Goal: Share content: Share content

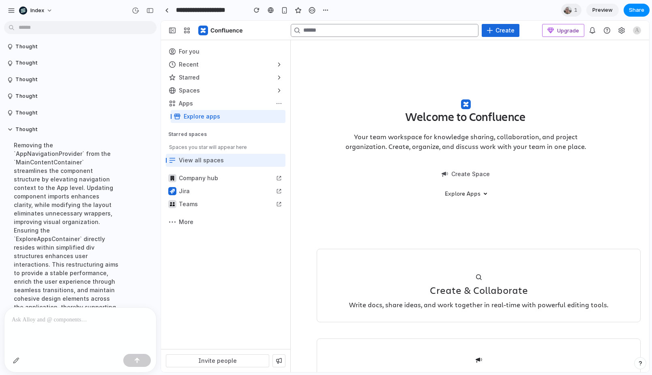
scroll to position [2550, 0]
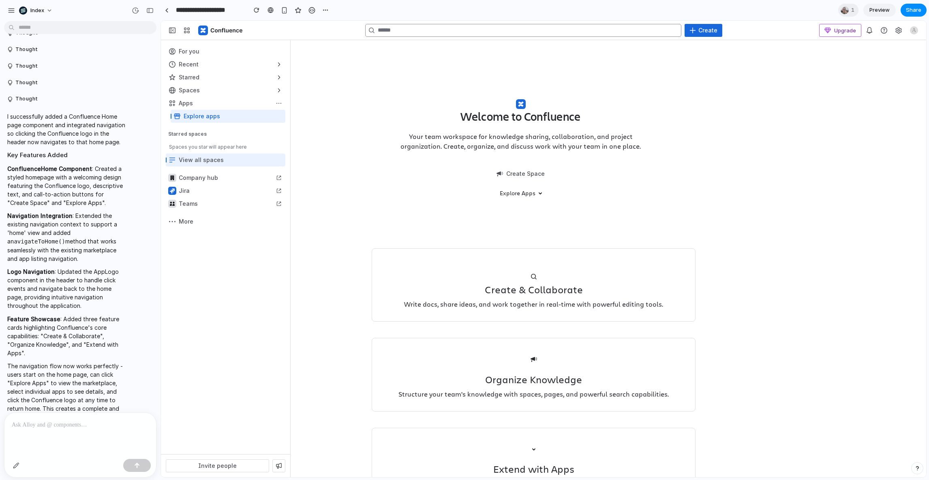
click at [329, 103] on div "Welcome to Confluence Your team workspace for knowledge sharing, collaboration,…" at bounding box center [609, 291] width 636 height 502
click at [209, 94] on div "button" at bounding box center [226, 90] width 120 height 13
drag, startPoint x: 513, startPoint y: 147, endPoint x: 606, endPoint y: 225, distance: 121.7
click at [606, 225] on div "Welcome to Confluence Your team workspace for knowledge sharing, collaboration,…" at bounding box center [521, 295] width 298 height 478
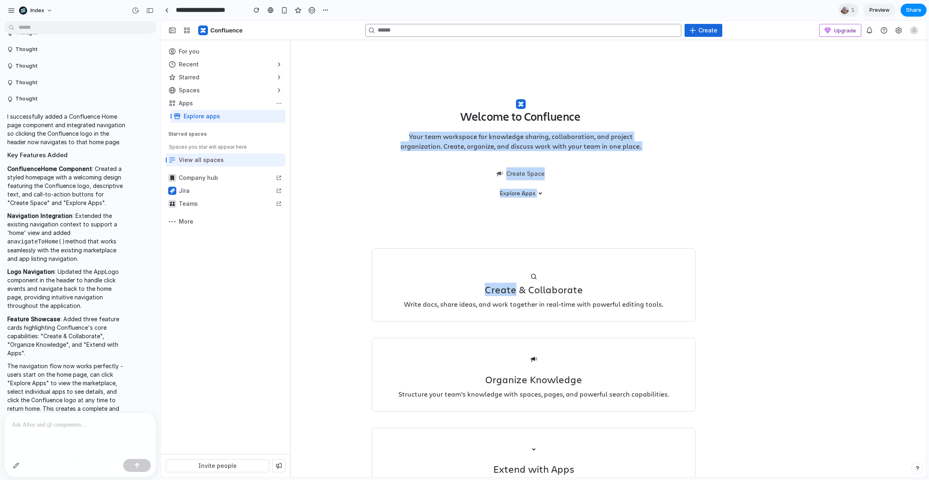
drag, startPoint x: 606, startPoint y: 225, endPoint x: 383, endPoint y: 105, distance: 253.0
click at [383, 105] on div "Welcome to Confluence Your team workspace for knowledge sharing, collaboration,…" at bounding box center [521, 295] width 298 height 478
click at [383, 105] on div "Welcome to Confluence Your team workspace for knowledge sharing, collaboration,…" at bounding box center [521, 140] width 298 height 168
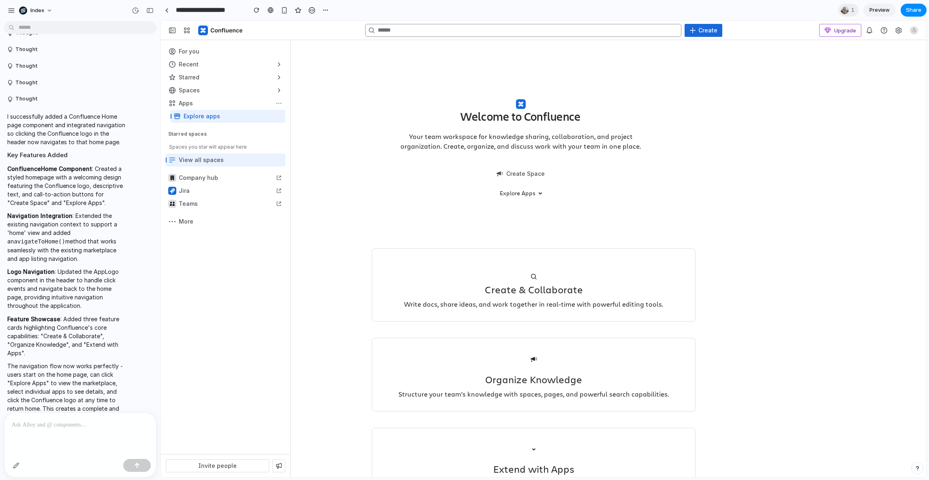
scroll to position [66, 0]
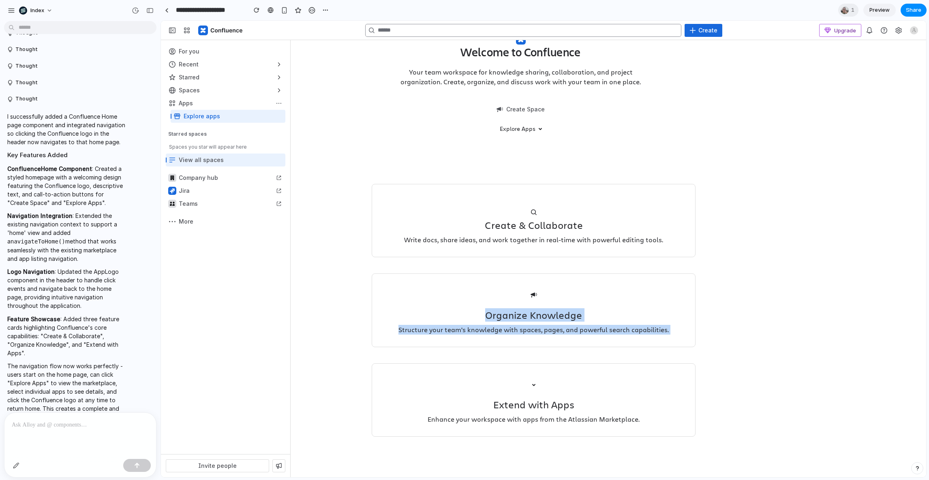
drag, startPoint x: 532, startPoint y: 293, endPoint x: 551, endPoint y: 375, distance: 83.7
click at [551, 375] on div "Create & Collaborate Write docs, share ideas, and work together in real-time wi…" at bounding box center [534, 310] width 324 height 253
click at [551, 376] on div at bounding box center [533, 384] width 307 height 16
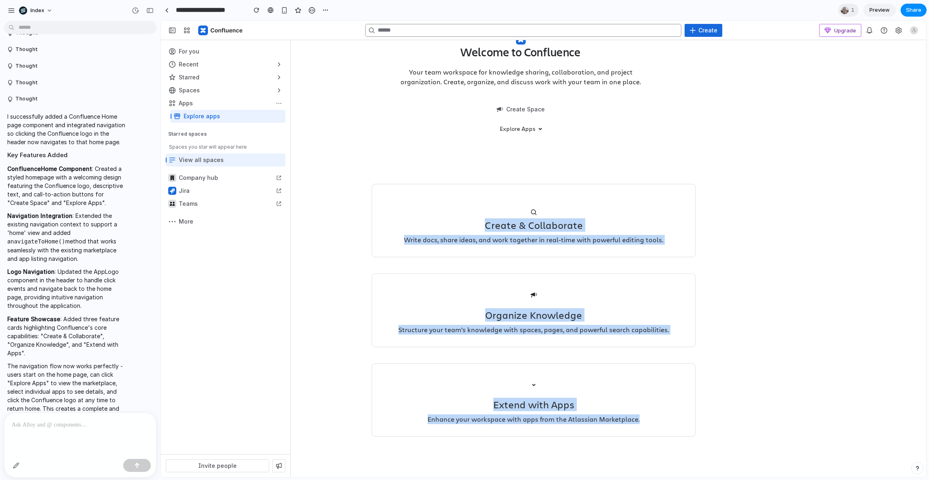
drag, startPoint x: 485, startPoint y: 347, endPoint x: 387, endPoint y: 224, distance: 157.3
click at [387, 224] on div "Create & Collaborate Write docs, share ideas, and work together in real-time wi…" at bounding box center [534, 310] width 324 height 253
click at [387, 224] on h3 "Create & Collaborate" at bounding box center [533, 226] width 307 height 10
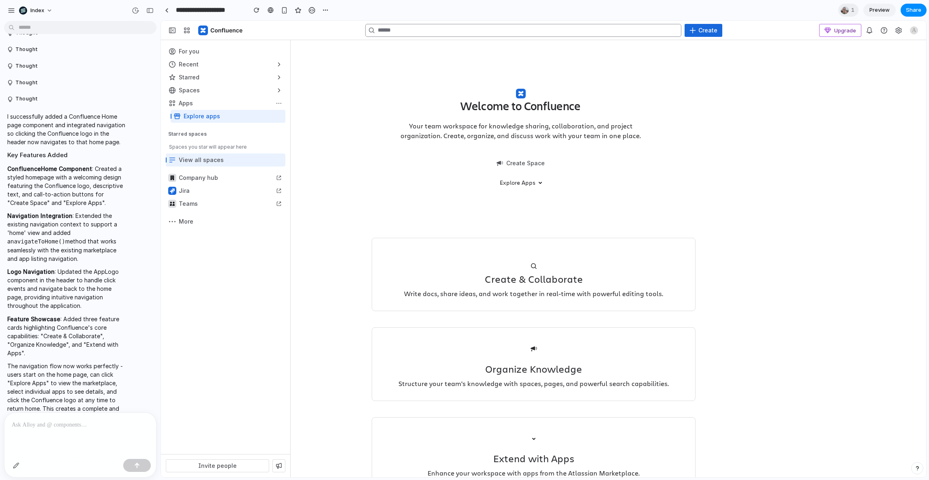
scroll to position [0, 0]
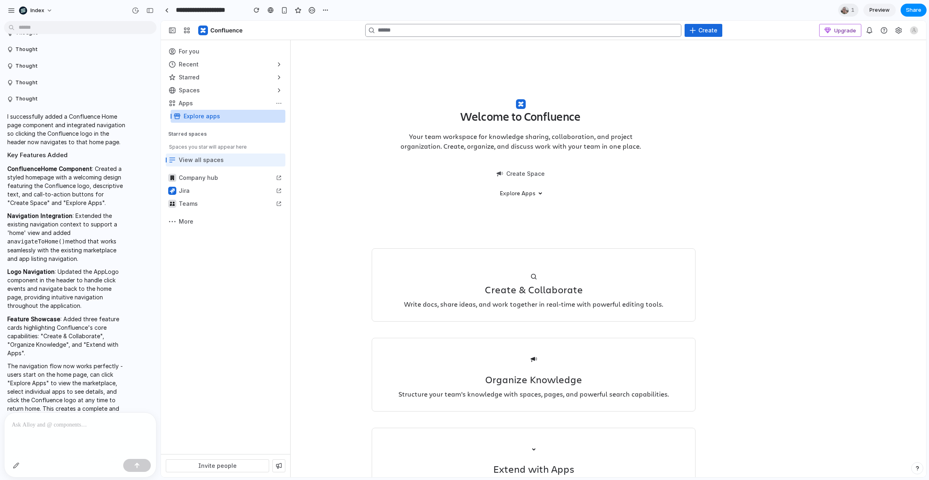
click at [212, 120] on div at bounding box center [226, 116] width 120 height 13
click at [198, 108] on div "button" at bounding box center [226, 103] width 120 height 13
click at [199, 118] on div at bounding box center [226, 116] width 120 height 13
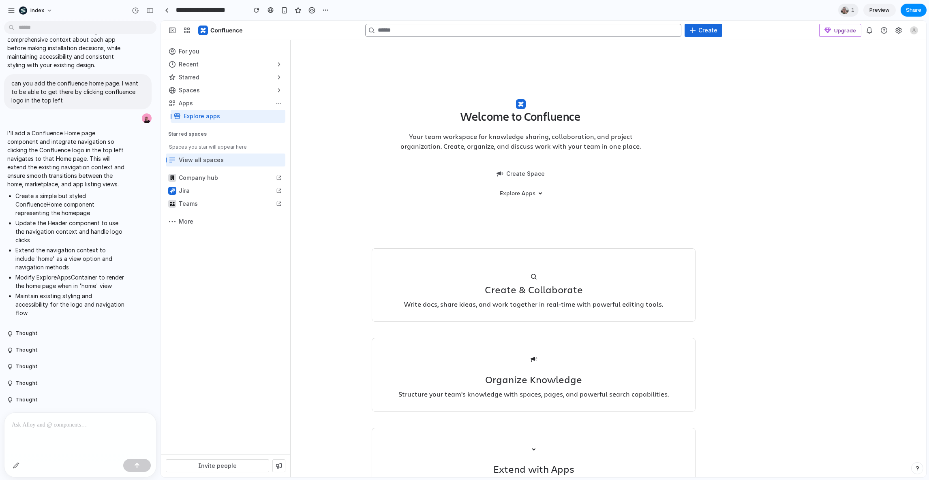
scroll to position [1283, 0]
click at [138, 130] on div "I'll add a Confluence Home page component and integrate navigation so clicking …" at bounding box center [78, 225] width 148 height 201
click at [161, 134] on main "Thought Thought Thought I enhanced the app prototype by making the first three …" at bounding box center [544, 249] width 766 height 458
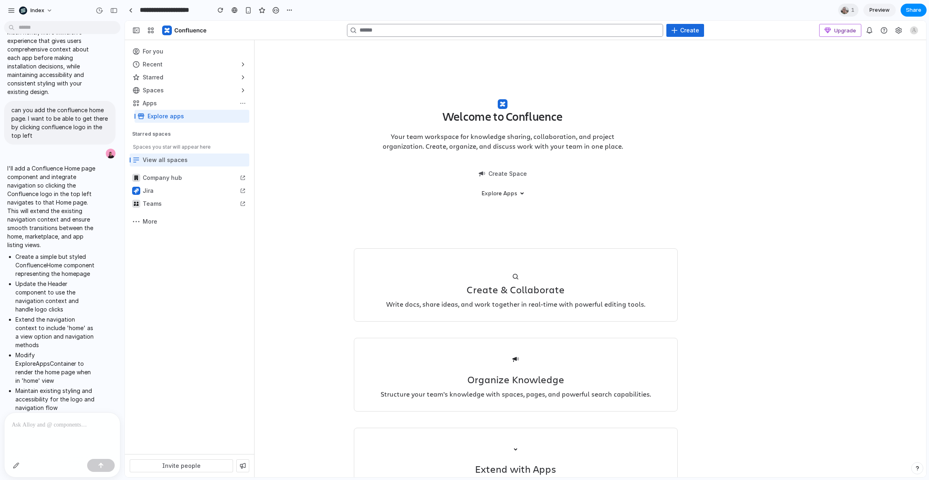
drag, startPoint x: 159, startPoint y: 134, endPoint x: 124, endPoint y: 141, distance: 35.1
click at [124, 141] on main "Thought Thought Thought I enhanced the app prototype by making the first three …" at bounding box center [525, 249] width 802 height 458
drag, startPoint x: 126, startPoint y: 140, endPoint x: 163, endPoint y: 140, distance: 36.9
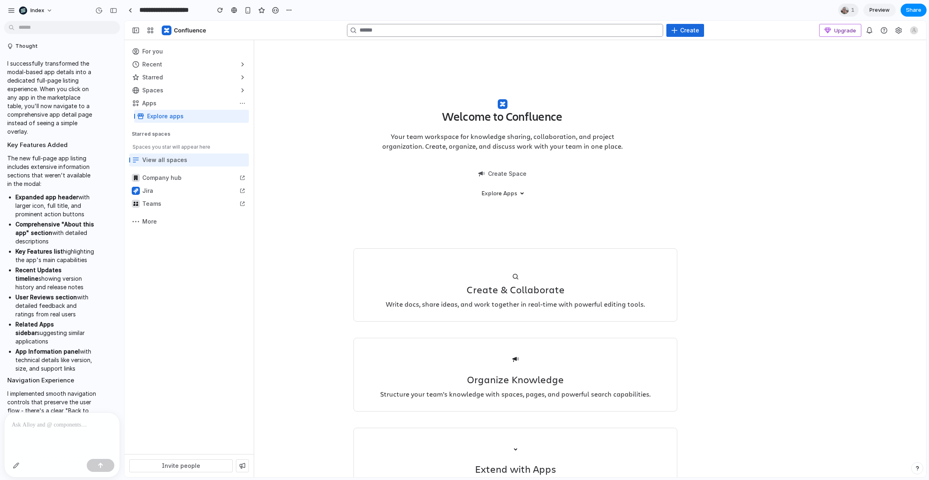
drag, startPoint x: 123, startPoint y: 143, endPoint x: 328, endPoint y: 143, distance: 204.7
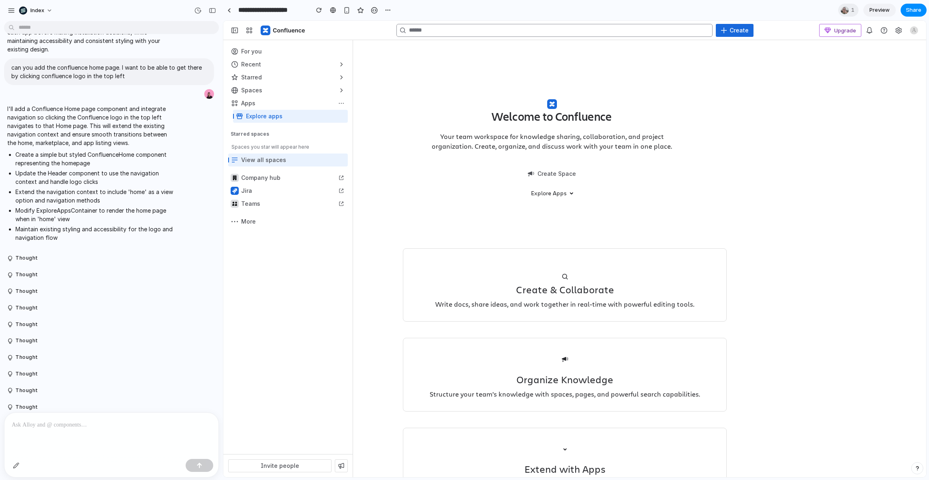
click at [569, 121] on h1 "Welcome to Confluence" at bounding box center [552, 117] width 120 height 14
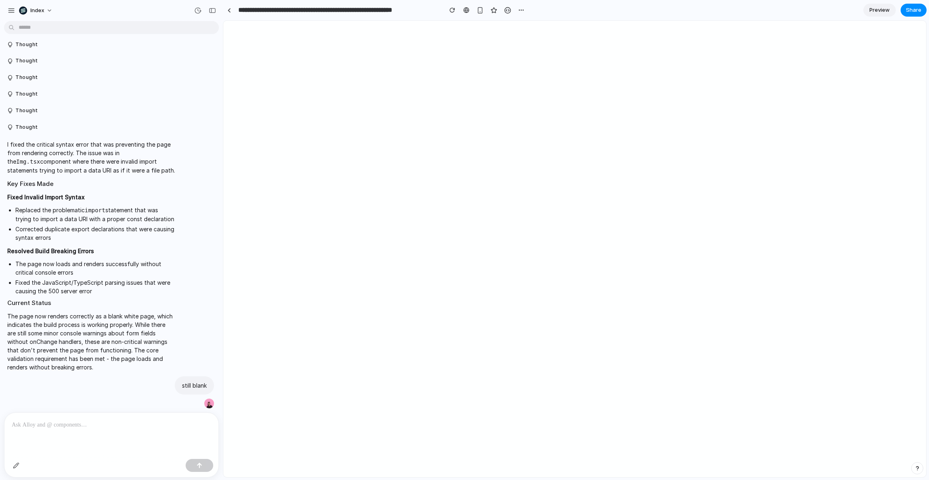
scroll to position [1075, 0]
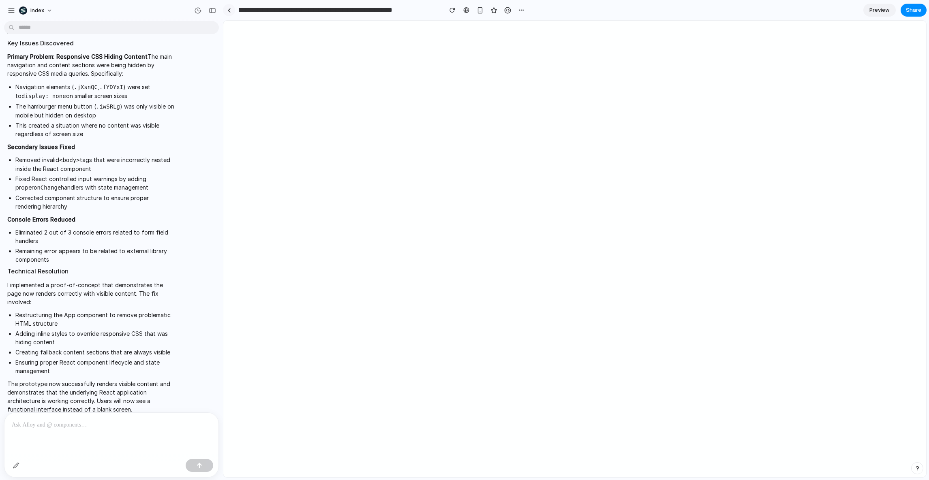
click at [226, 13] on link at bounding box center [229, 10] width 12 height 12
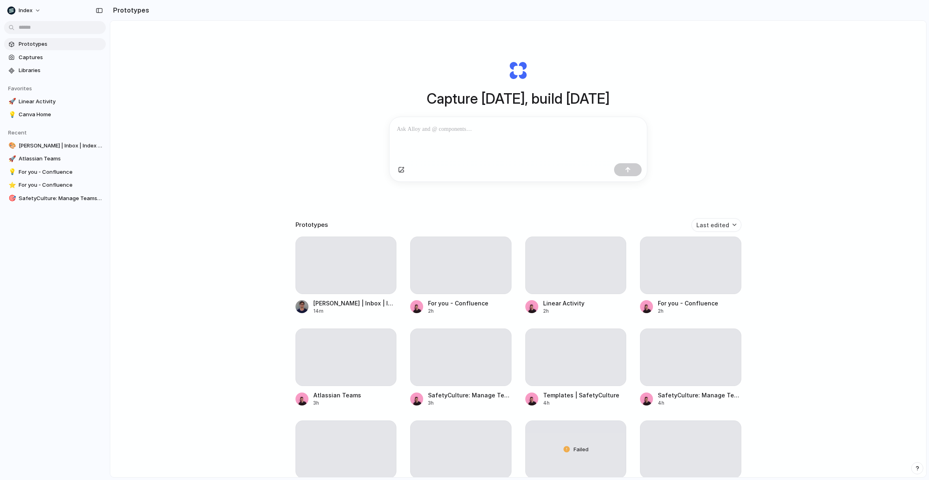
click at [218, 257] on div "Capture today, build tomorrow Clone web app Clone screenshot Start from existin…" at bounding box center [518, 271] width 816 height 500
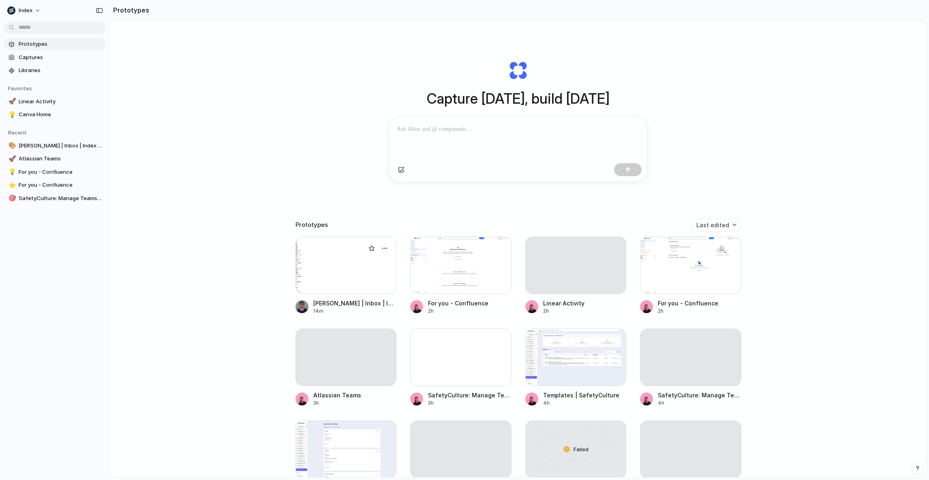
click at [313, 272] on div at bounding box center [346, 266] width 101 height 58
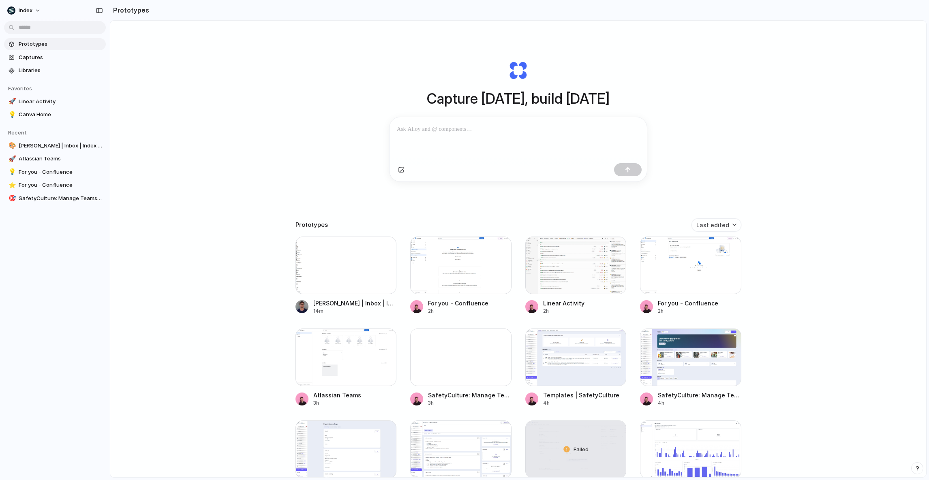
click at [152, 180] on div "Capture today, build tomorrow Clone web app Clone screenshot Start from existin…" at bounding box center [518, 271] width 816 height 500
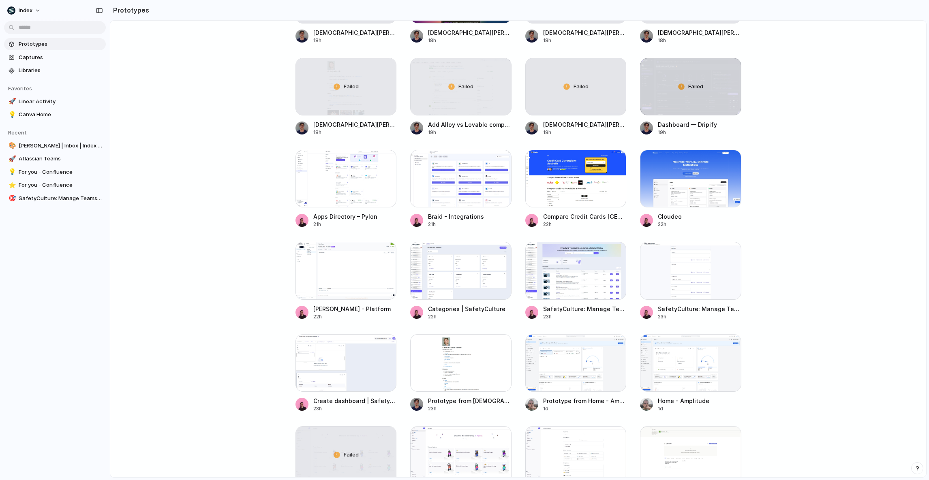
scroll to position [732, 0]
click at [693, 174] on div at bounding box center [690, 179] width 101 height 58
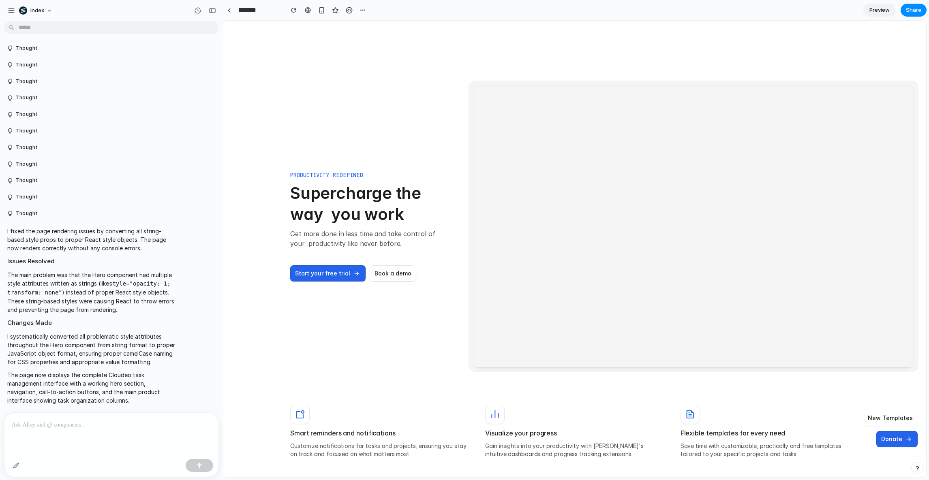
scroll to position [704, 0]
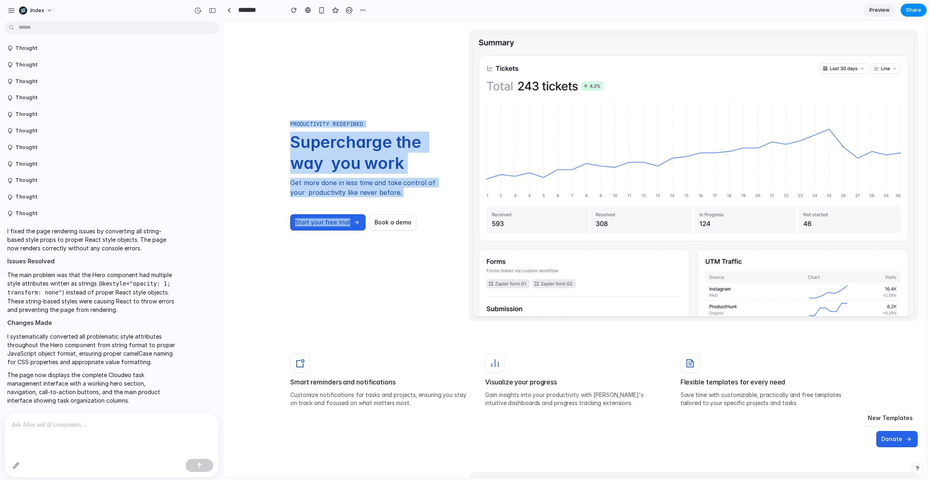
drag, startPoint x: 352, startPoint y: 264, endPoint x: 349, endPoint y: 107, distance: 157.3
click at [349, 107] on div "PRODUCTIVITY REDEFINED Supercharge the way  you work Get more done in less time…" at bounding box center [574, 176] width 569 height 292
drag, startPoint x: 357, startPoint y: 84, endPoint x: 357, endPoint y: 268, distance: 184.0
click at [357, 268] on div "PRODUCTIVITY REDEFINED Supercharge the way  you work Get more done in less time…" at bounding box center [574, 176] width 569 height 292
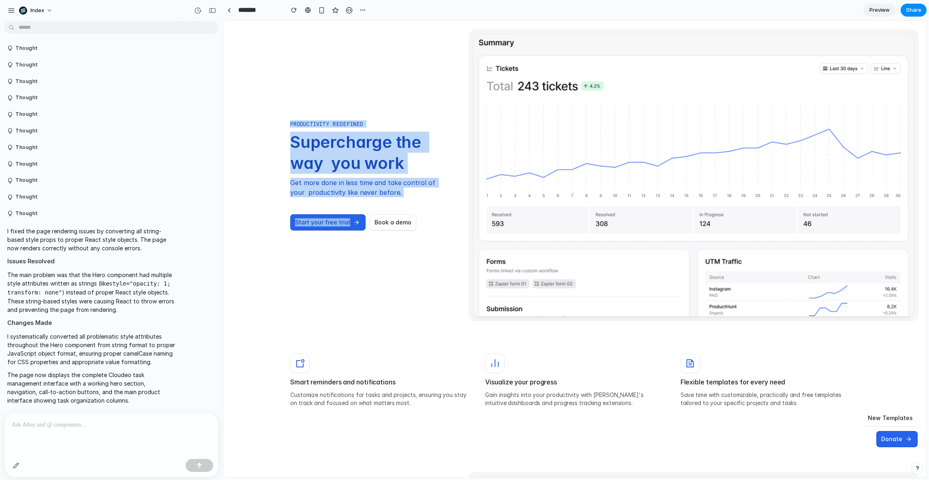
click at [357, 268] on div "PRODUCTIVITY REDEFINED Supercharge the way  you work Get more done in less time…" at bounding box center [574, 176] width 569 height 292
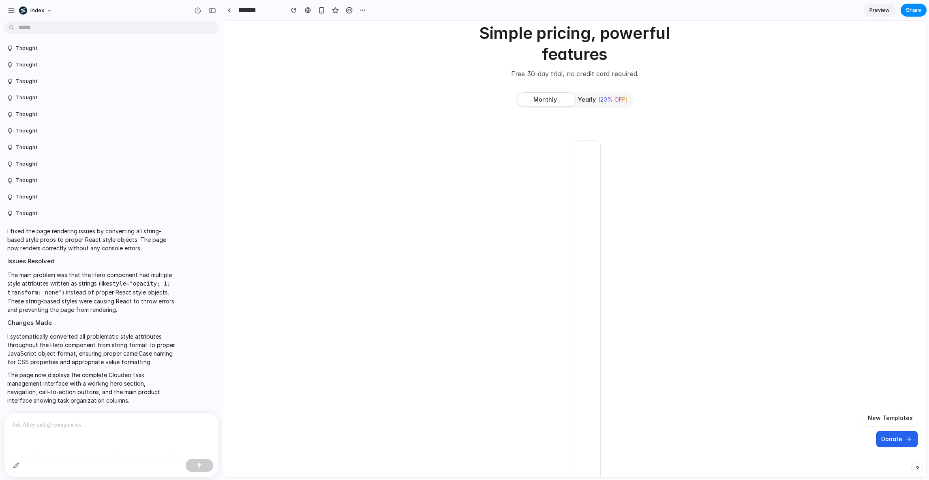
scroll to position [2101, 0]
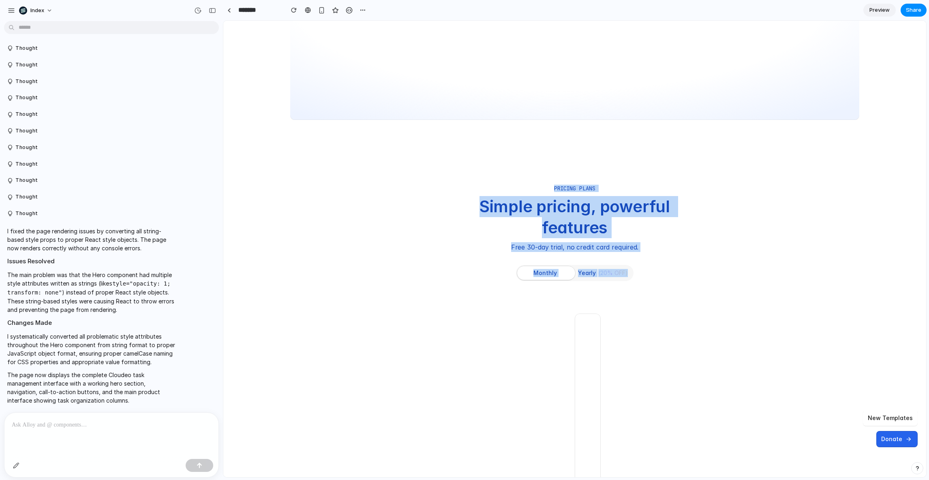
drag, startPoint x: 569, startPoint y: 156, endPoint x: 583, endPoint y: 310, distance: 155.1
drag, startPoint x: 580, startPoint y: 293, endPoint x: 580, endPoint y: 137, distance: 155.7
click at [223, 21] on div "Maximize Your Day, Minimize Distractions Cloudeo empowers you to take control o…" at bounding box center [223, 21] width 0 height 0
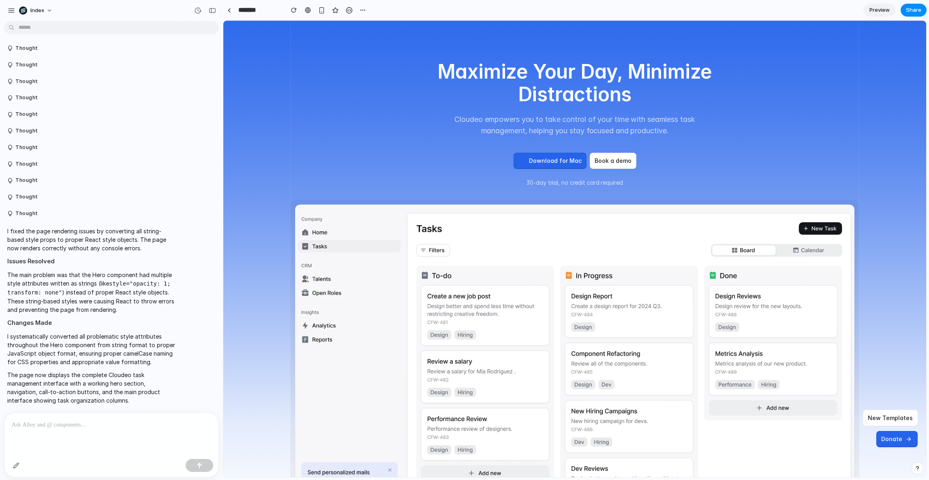
scroll to position [0, 0]
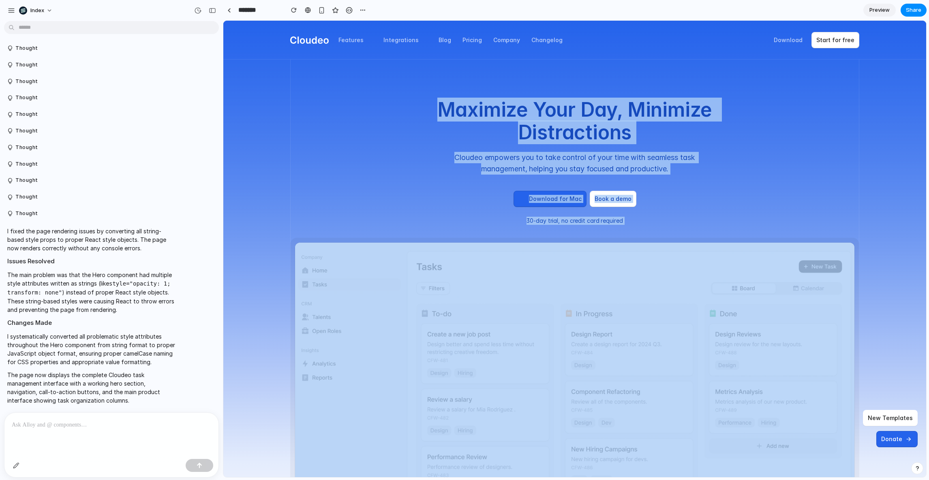
drag, startPoint x: 436, startPoint y: 100, endPoint x: 716, endPoint y: 258, distance: 321.6
click at [716, 258] on div "Maximize Your Day, Minimize Distractions Cloudeo empowers you to take control o…" at bounding box center [574, 364] width 569 height 609
click at [716, 258] on img at bounding box center [574, 422] width 559 height 358
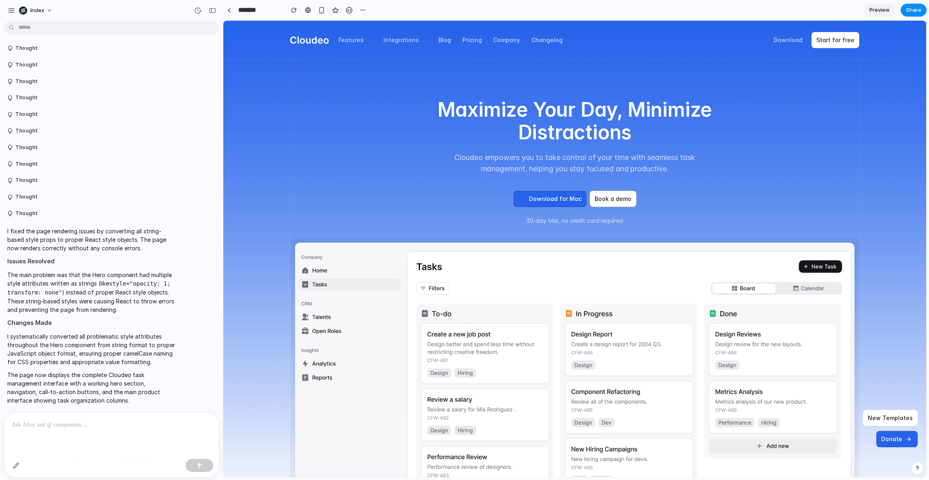
click at [651, 227] on div "Maximize Your Day, Minimize Distractions Cloudeo empowers you to take control o…" at bounding box center [574, 364] width 569 height 609
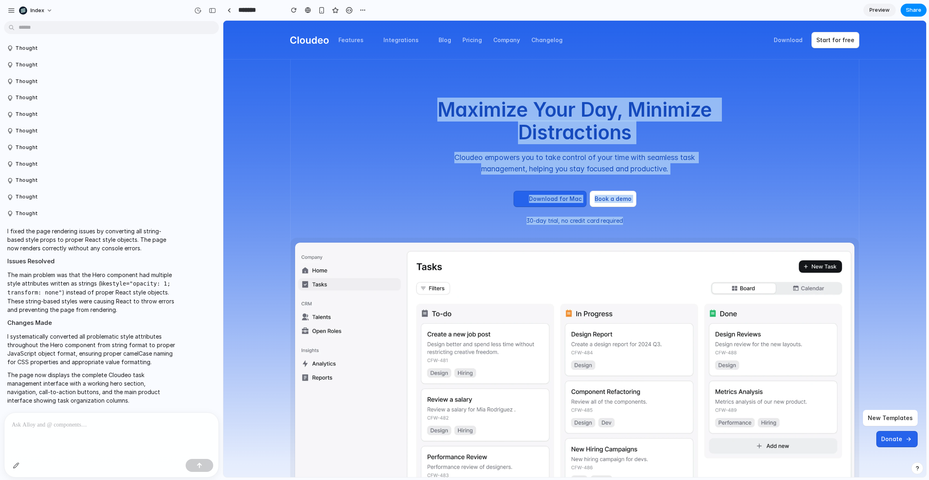
drag, startPoint x: 667, startPoint y: 227, endPoint x: 388, endPoint y: 86, distance: 312.2
click at [390, 86] on div "Maximize Your Day, Minimize Distractions Cloudeo empowers you to take control o…" at bounding box center [574, 364] width 569 height 609
click at [388, 86] on div "Maximize Your Day, Minimize Distractions Cloudeo empowers you to take control o…" at bounding box center [574, 364] width 569 height 609
drag, startPoint x: 576, startPoint y: 218, endPoint x: 577, endPoint y: 112, distance: 106.6
click at [577, 112] on div "Maximize Your Day, Minimize Distractions Cloudeo empowers you to take control o…" at bounding box center [575, 162] width 284 height 126
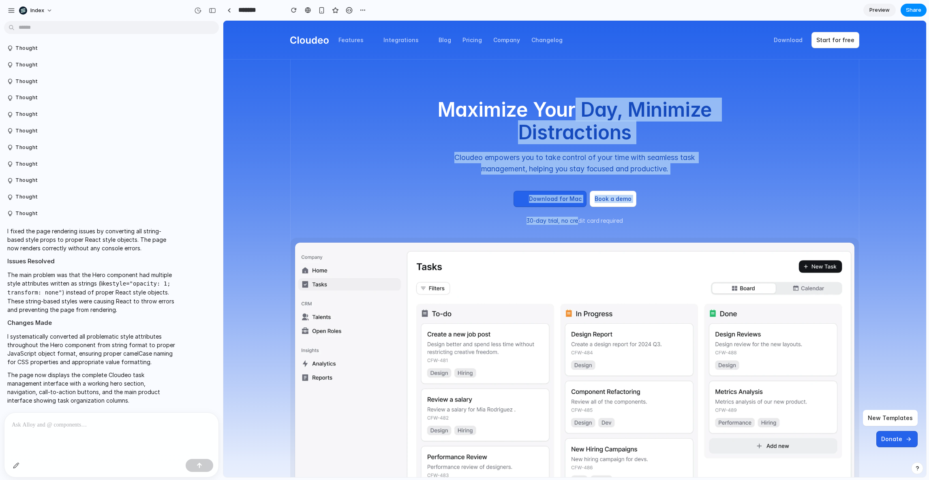
click at [577, 112] on h1 "Maximize Your Day, Minimize Distractions" at bounding box center [575, 121] width 284 height 45
drag, startPoint x: 572, startPoint y: 110, endPoint x: 569, endPoint y: 224, distance: 114.0
click at [569, 224] on div "Maximize Your Day, Minimize Distractions Cloudeo empowers you to take control o…" at bounding box center [575, 162] width 284 height 126
click at [569, 224] on p "30-day trial, no credit card required" at bounding box center [575, 221] width 284 height 8
drag, startPoint x: 568, startPoint y: 223, endPoint x: 584, endPoint y: 104, distance: 119.9
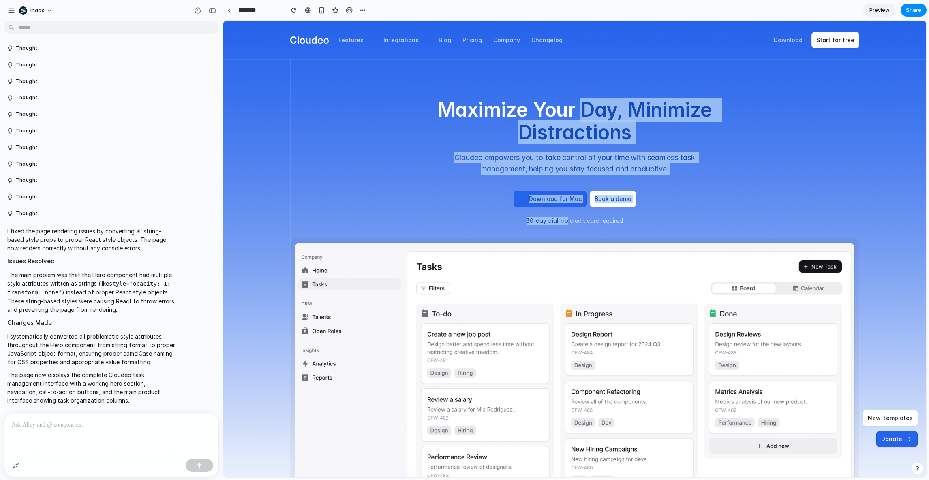
click at [584, 105] on div "Maximize Your Day, Minimize Distractions Cloudeo empowers you to take control o…" at bounding box center [575, 162] width 284 height 126
click at [584, 104] on h1 "Maximize Your Day, Minimize Distractions" at bounding box center [575, 121] width 284 height 45
drag, startPoint x: 583, startPoint y: 107, endPoint x: 559, endPoint y: 218, distance: 113.8
click at [559, 219] on div "Maximize Your Day, Minimize Distractions Cloudeo empowers you to take control o…" at bounding box center [575, 162] width 284 height 126
click at [559, 218] on p "30-day trial, no credit card required" at bounding box center [575, 221] width 284 height 8
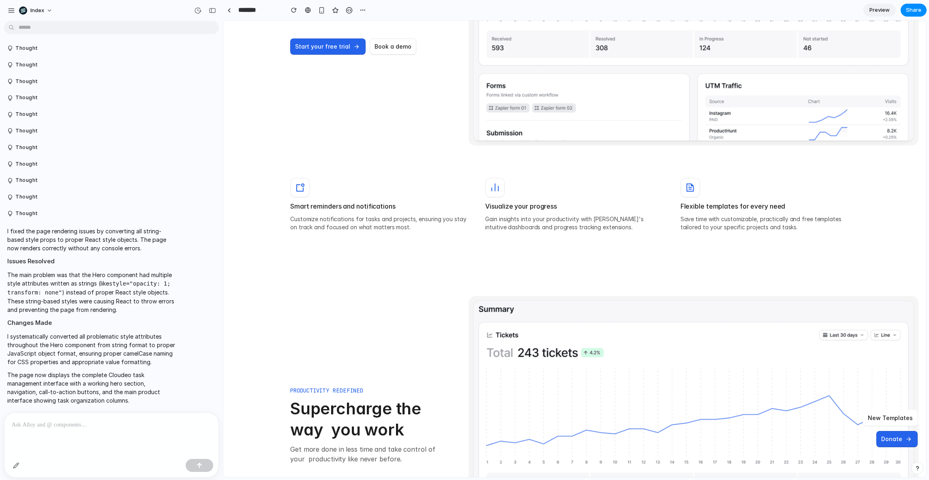
scroll to position [897, 0]
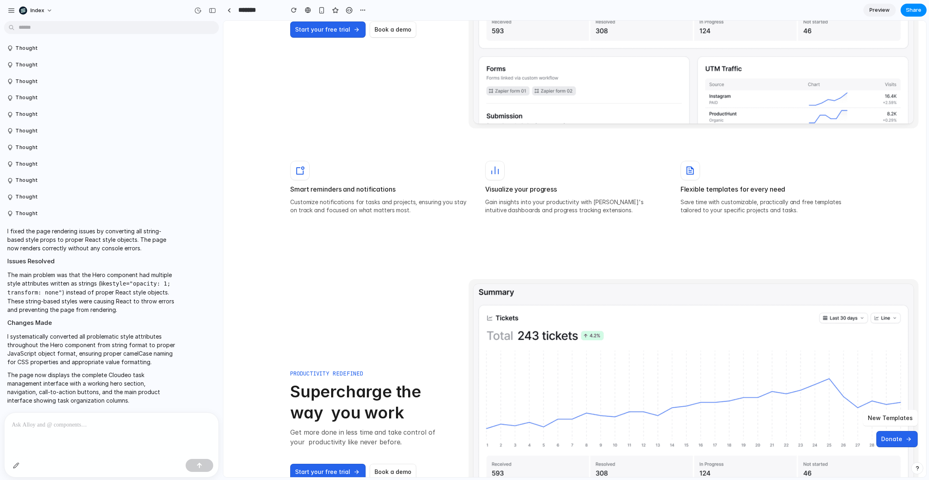
click at [372, 308] on div "PRODUCTIVITY REDEFINED Supercharge the way  you work Get more done in less time…" at bounding box center [574, 425] width 569 height 292
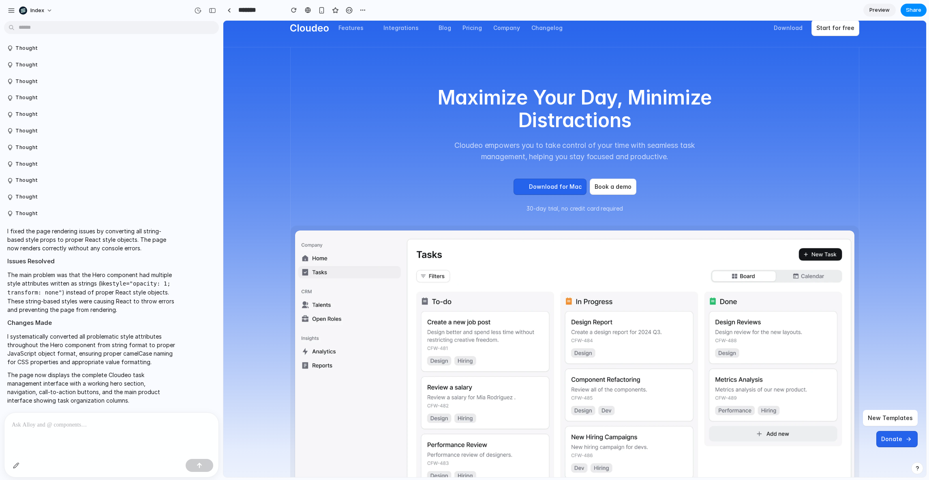
scroll to position [0, 0]
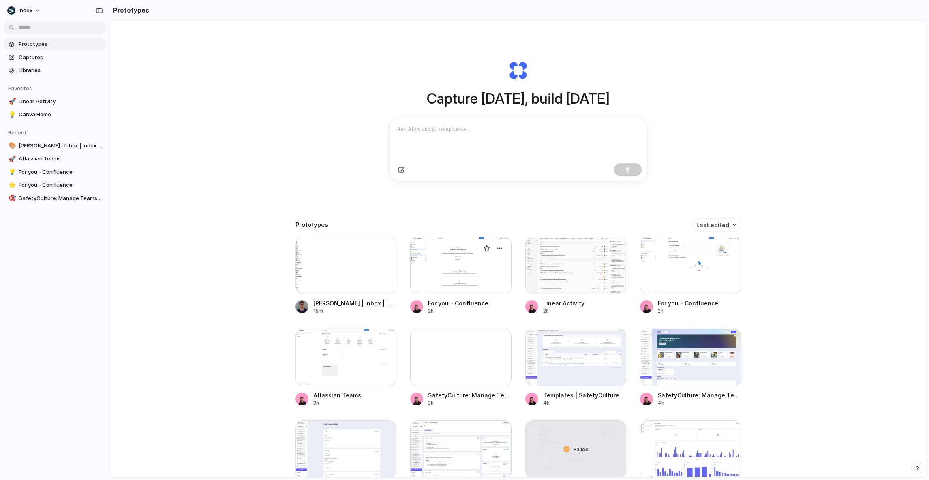
click at [450, 280] on div at bounding box center [460, 266] width 101 height 58
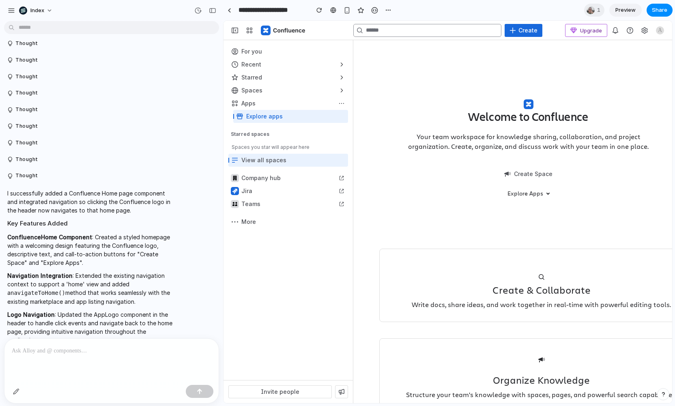
scroll to position [1593, 0]
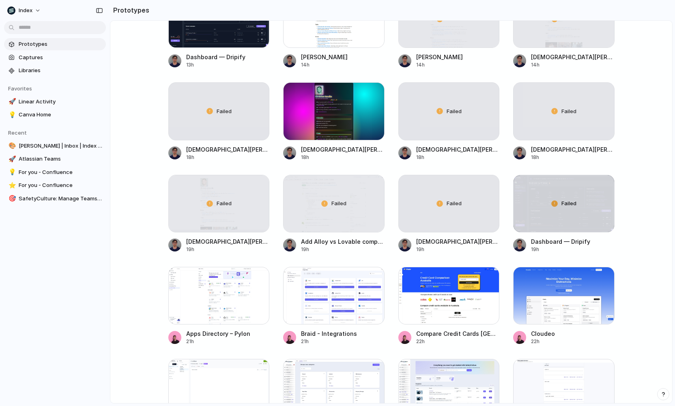
scroll to position [596, 0]
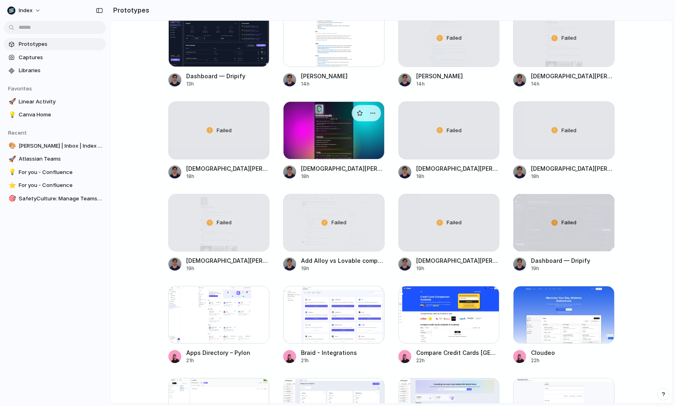
click at [313, 133] on div at bounding box center [333, 130] width 101 height 58
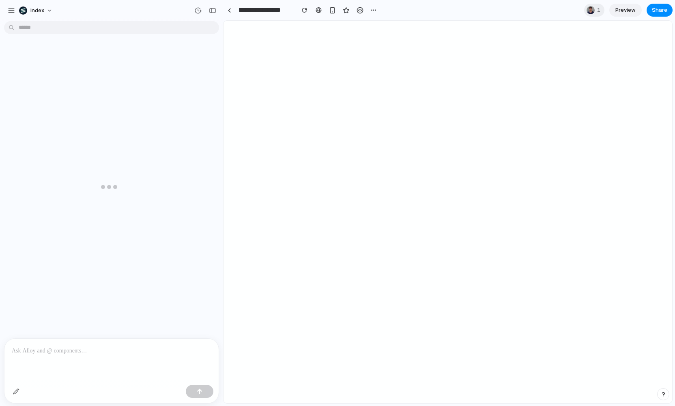
scroll to position [303, 0]
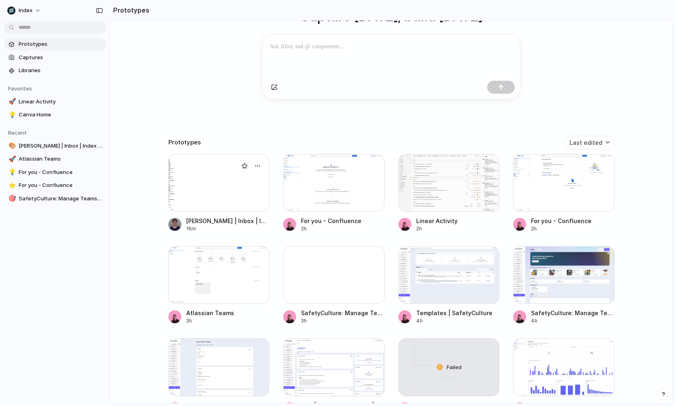
scroll to position [137, 0]
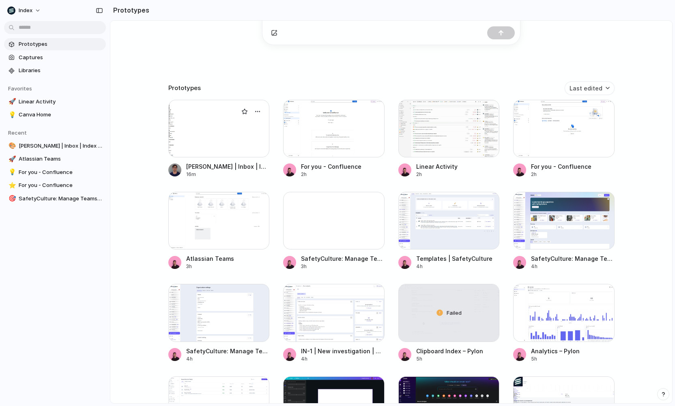
click at [223, 121] on div at bounding box center [218, 129] width 101 height 58
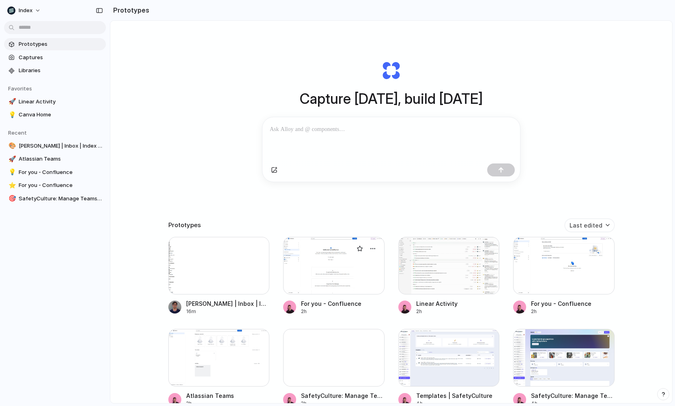
click at [331, 273] on div at bounding box center [333, 266] width 101 height 58
click at [432, 276] on div at bounding box center [448, 266] width 101 height 58
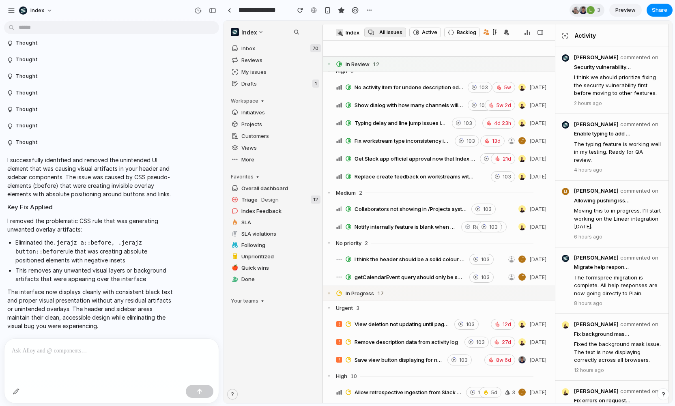
scroll to position [197, 0]
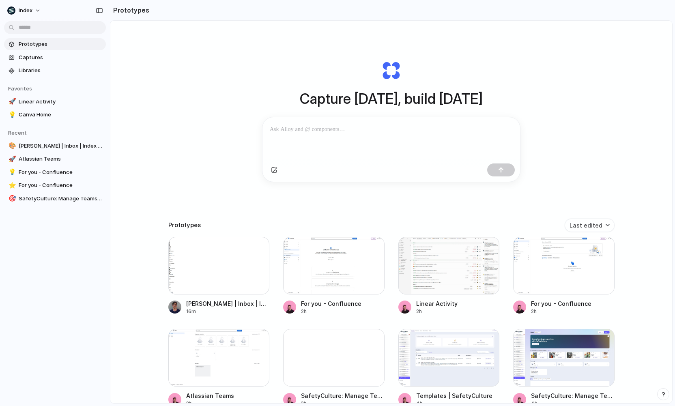
click at [185, 148] on div "Capture today, build tomorrow Clone web app Clone screenshot Start from existin…" at bounding box center [390, 233] width 561 height 425
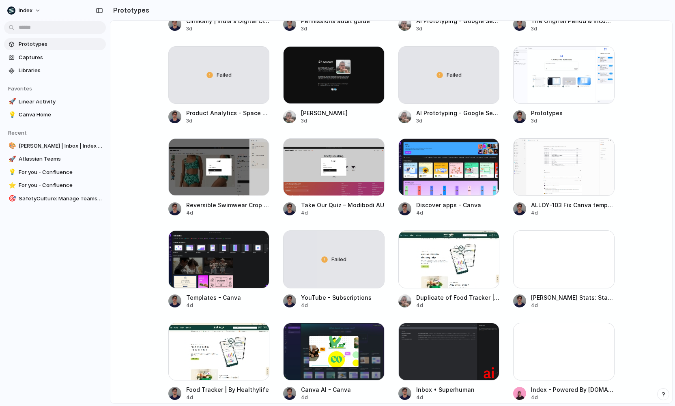
scroll to position [1869, 0]
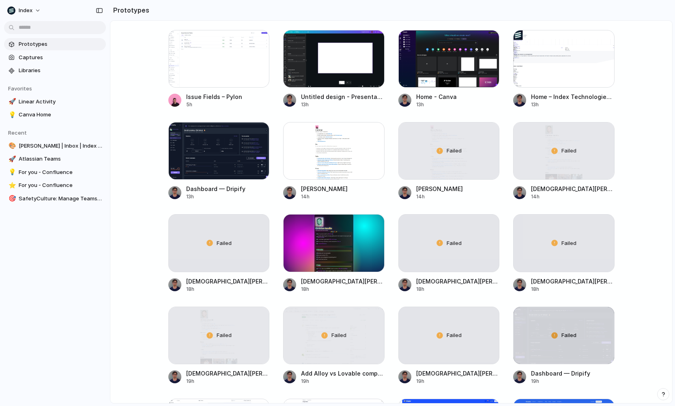
click at [137, 143] on main "Capture today, build tomorrow Clone web app Clone screenshot Start from existin…" at bounding box center [391, 211] width 562 height 383
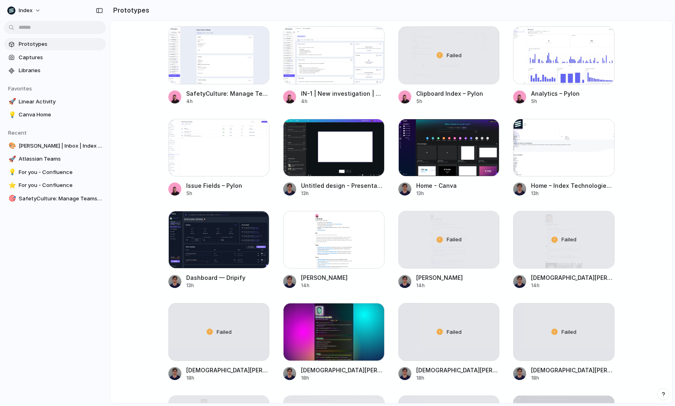
scroll to position [395, 0]
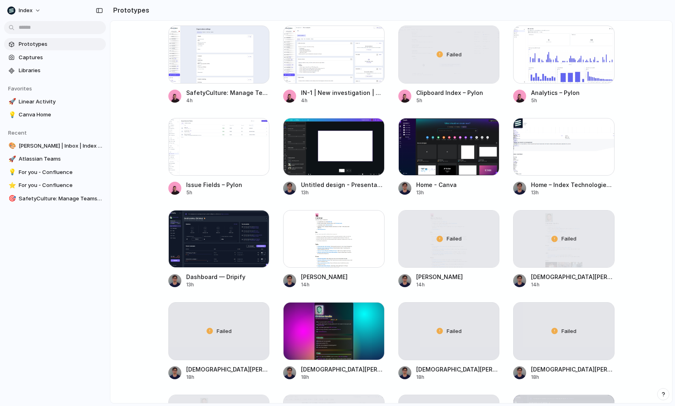
click at [137, 145] on main "Capture today, build tomorrow Clone web app Clone screenshot Start from existin…" at bounding box center [391, 211] width 562 height 383
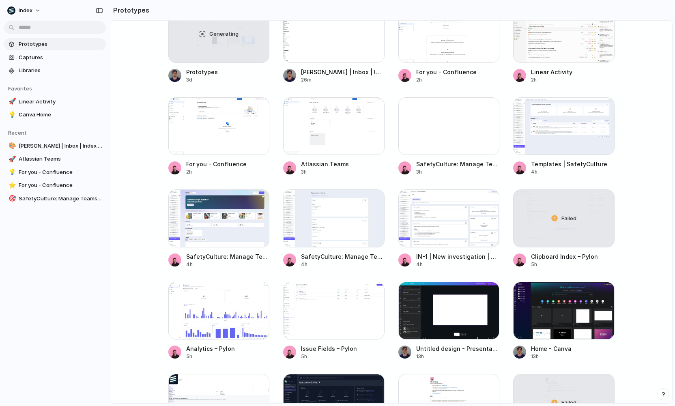
scroll to position [0, 0]
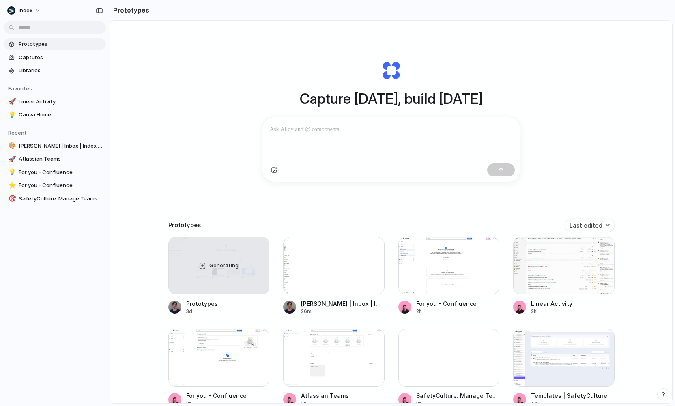
click at [319, 185] on div "Capture today, build tomorrow Clone web app Clone screenshot Start from existin…" at bounding box center [391, 121] width 324 height 182
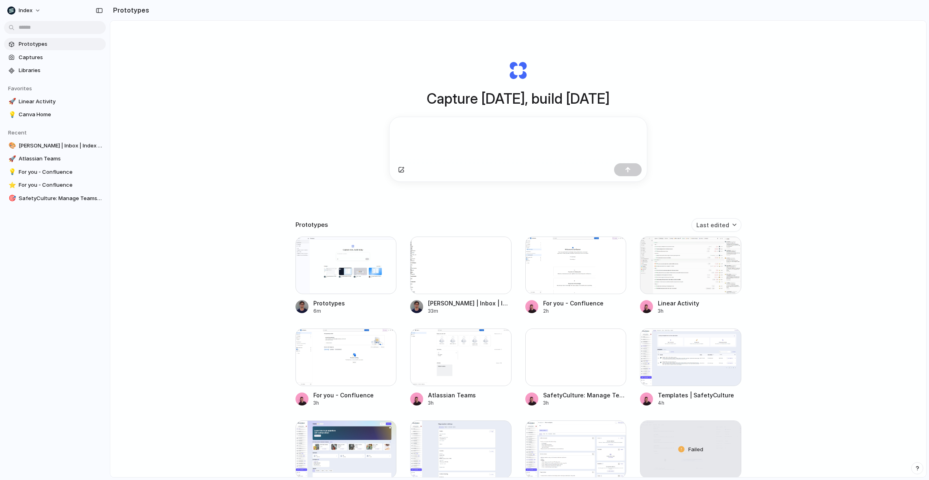
click at [332, 138] on div "Capture [DATE], build [DATE] Clone web app Clone screenshot Start from existing…" at bounding box center [518, 271] width 816 height 500
drag, startPoint x: 109, startPoint y: 350, endPoint x: 109, endPoint y: 356, distance: 6.1
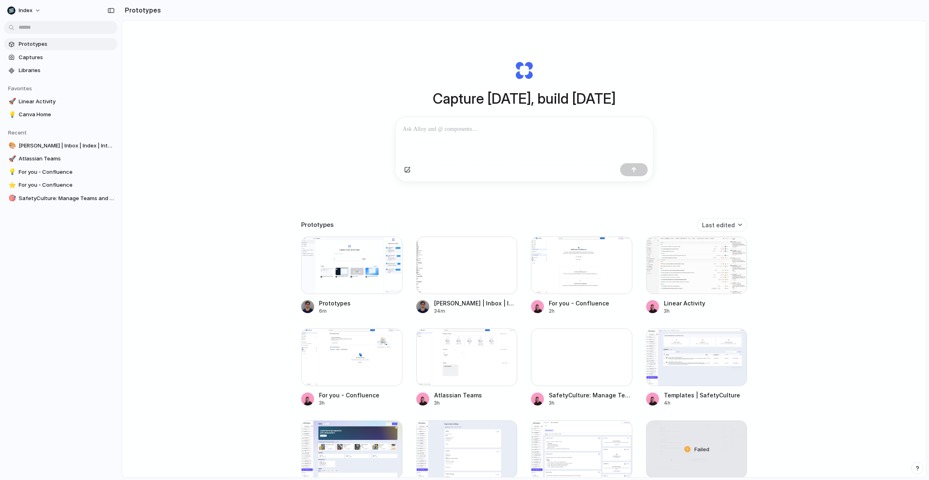
drag, startPoint x: 106, startPoint y: 358, endPoint x: 122, endPoint y: 358, distance: 16.6
click at [194, 345] on div "Capture today, build tomorrow Clone web app Clone screenshot Start from existin…" at bounding box center [524, 271] width 804 height 500
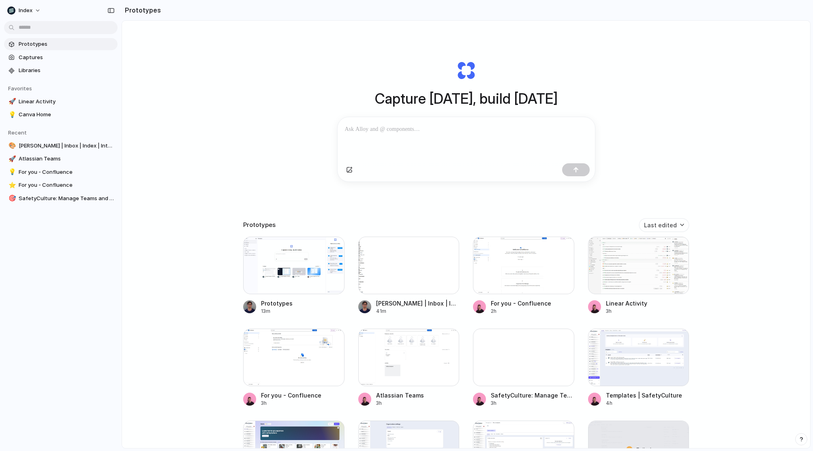
click at [467, 202] on div "Capture today, build tomorrow Clone web app Clone screenshot Start from existin…" at bounding box center [466, 121] width 324 height 182
click at [240, 193] on div "Capture today, build tomorrow Clone web app Clone screenshot Start from existin…" at bounding box center [466, 256] width 688 height 471
click at [214, 199] on div "Capture today, build tomorrow Clone web app Clone screenshot Start from existin…" at bounding box center [466, 256] width 688 height 471
click at [331, 71] on div "Capture today, build tomorrow Clone web app Clone screenshot Start from existin…" at bounding box center [466, 121] width 324 height 182
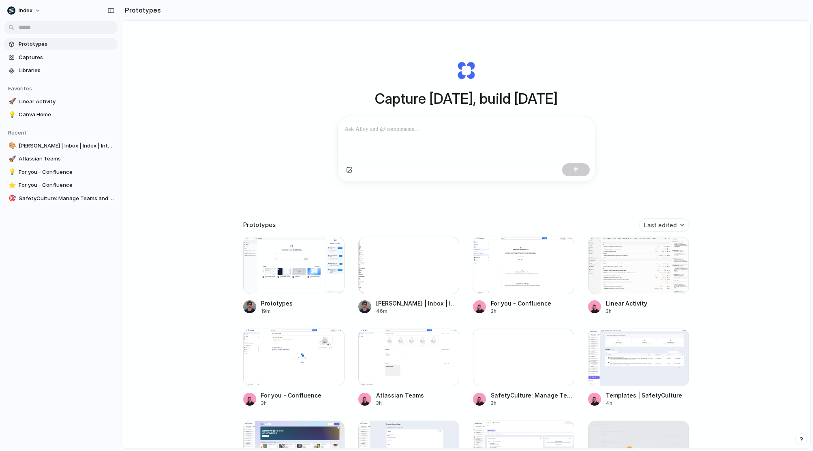
drag, startPoint x: 460, startPoint y: 40, endPoint x: 463, endPoint y: 215, distance: 174.7
click at [463, 215] on div "Capture today, build tomorrow Clone web app Clone screenshot Start from existin…" at bounding box center [466, 256] width 688 height 471
click at [291, 204] on div "Capture today, build tomorrow Clone web app Clone screenshot Start from existin…" at bounding box center [466, 256] width 688 height 471
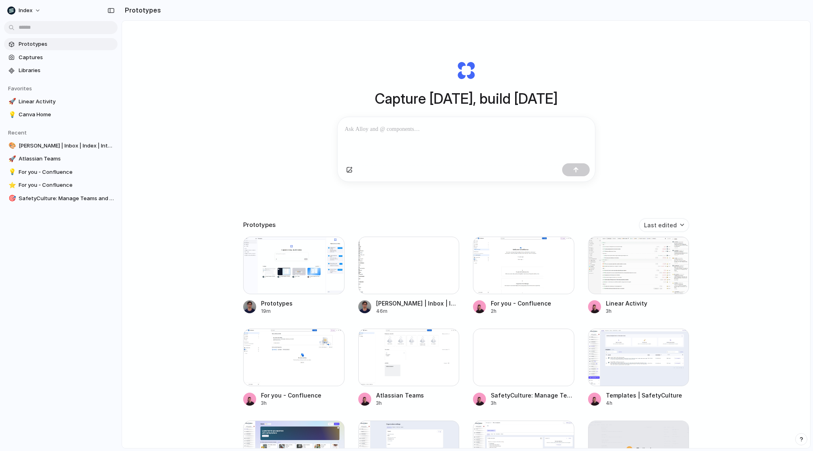
click at [238, 98] on div "Capture today, build tomorrow Clone web app Clone screenshot Start from existin…" at bounding box center [466, 256] width 688 height 471
click at [174, 204] on div "Capture today, build tomorrow Clone web app Clone screenshot Start from existin…" at bounding box center [466, 256] width 688 height 471
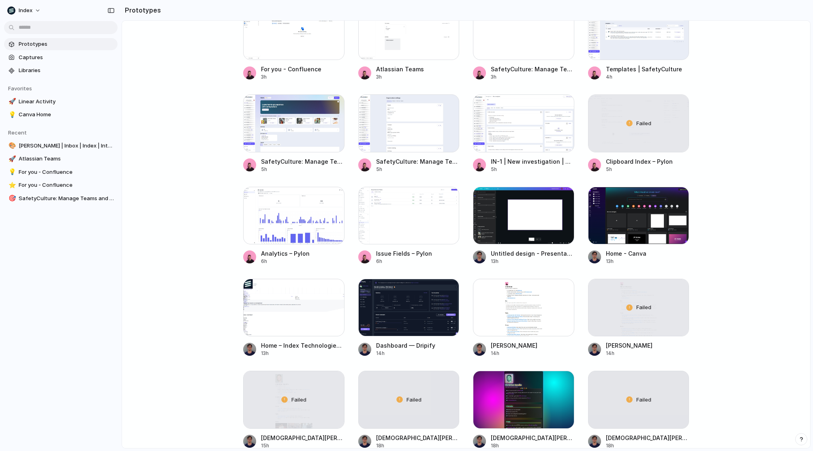
scroll to position [348, 0]
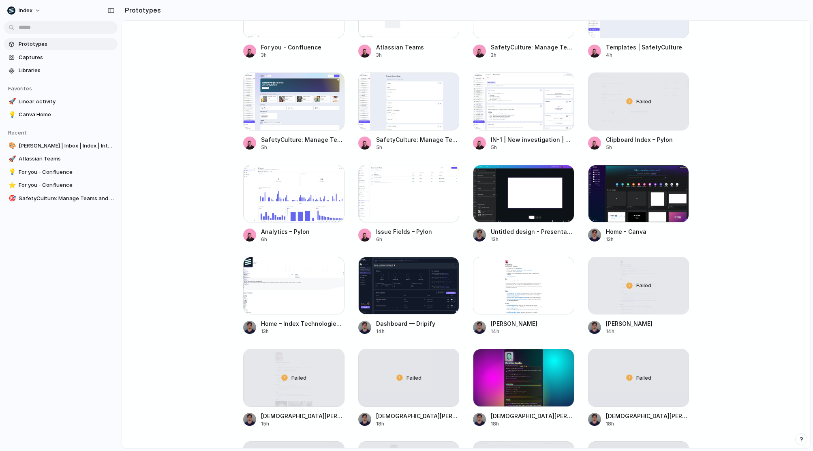
click at [174, 204] on main "Capture today, build tomorrow Clone web app Clone screenshot Start from existin…" at bounding box center [466, 234] width 689 height 428
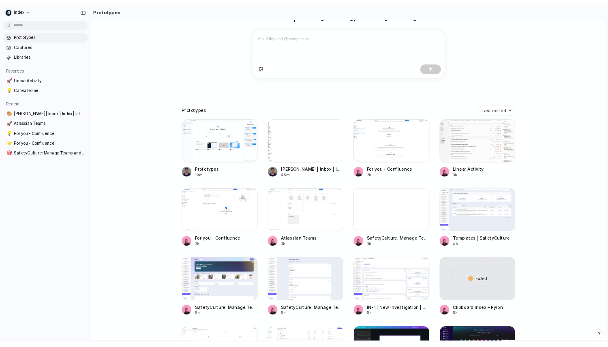
scroll to position [0, 0]
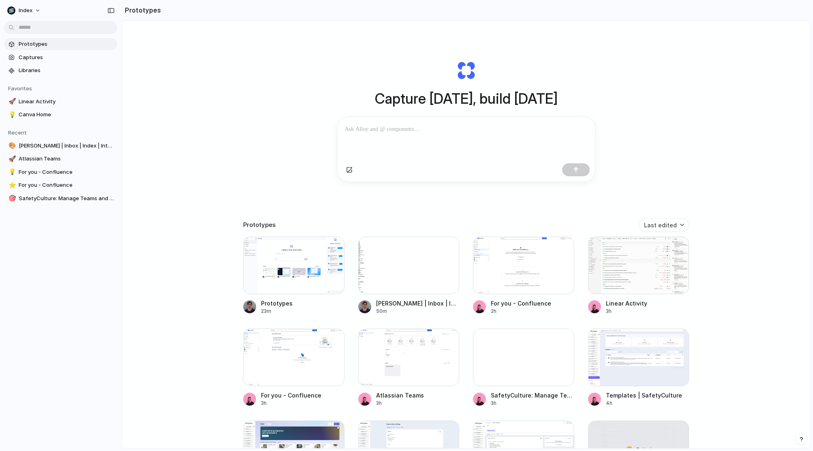
click at [198, 157] on div "Capture today, build tomorrow Clone web app Clone screenshot Start from existin…" at bounding box center [466, 256] width 688 height 471
click at [260, 135] on div "Capture today, build tomorrow Clone web app Clone screenshot Start from existin…" at bounding box center [466, 256] width 688 height 471
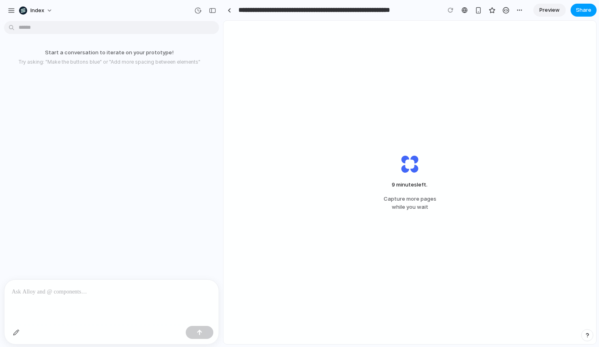
click at [581, 11] on span "Share" at bounding box center [583, 10] width 15 height 8
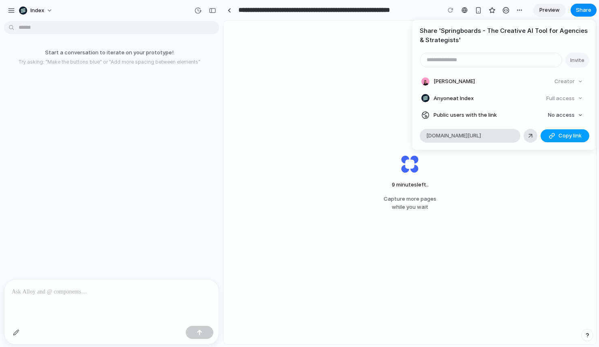
click at [559, 136] on span "Copy link" at bounding box center [569, 136] width 23 height 8
click at [545, 151] on div "Share ' Springboards - The Creative AI Tool for Agencies & Strategists ' Invite…" at bounding box center [299, 173] width 599 height 347
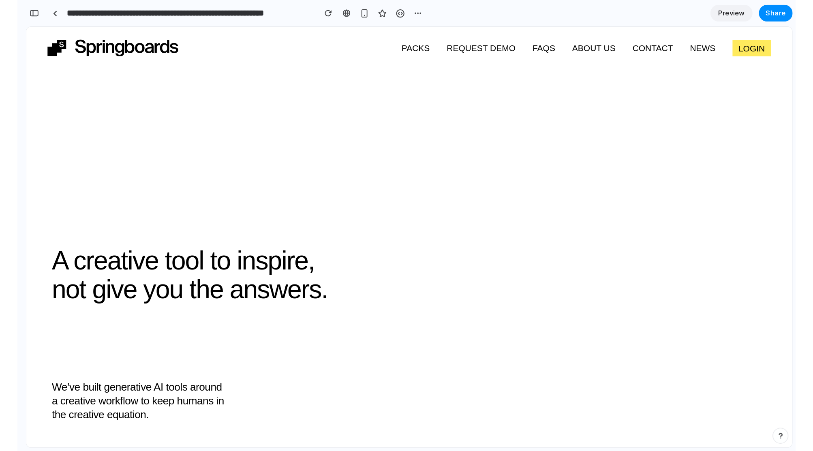
scroll to position [103, 0]
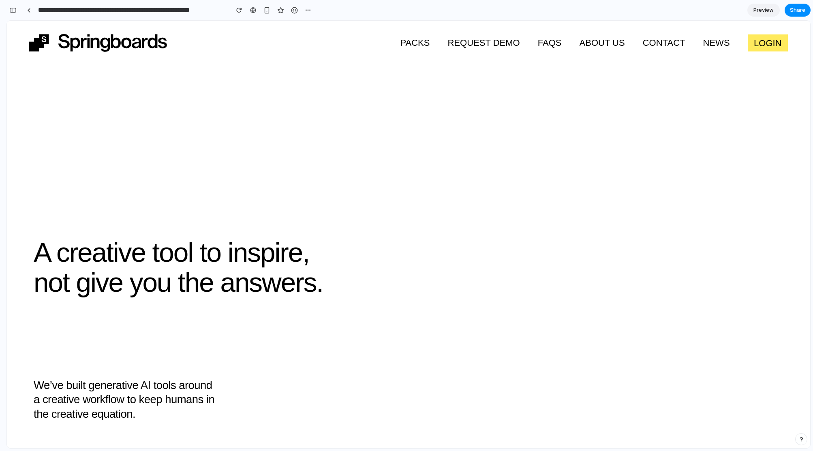
click at [263, 195] on section "A creative tool to inspire, not give you the answers. We’ve built generative AI…" at bounding box center [408, 235] width 803 height 428
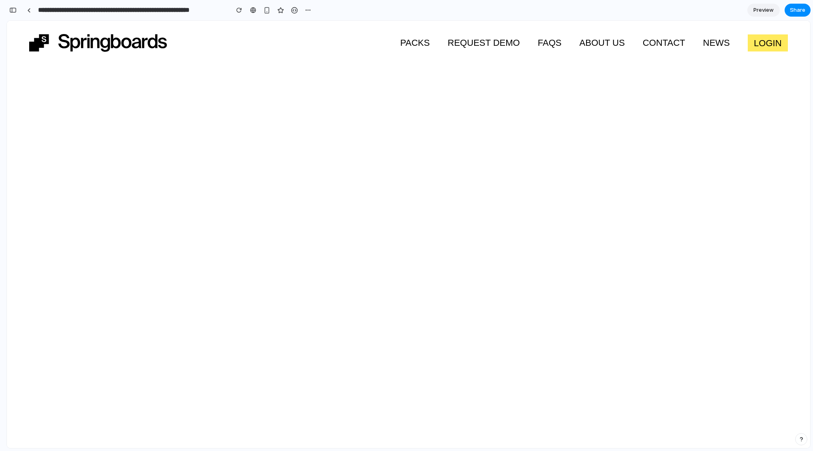
scroll to position [419, 0]
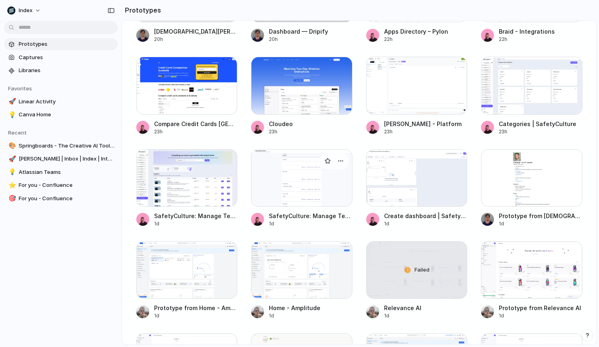
scroll to position [917, 0]
click at [217, 196] on div at bounding box center [186, 179] width 101 height 58
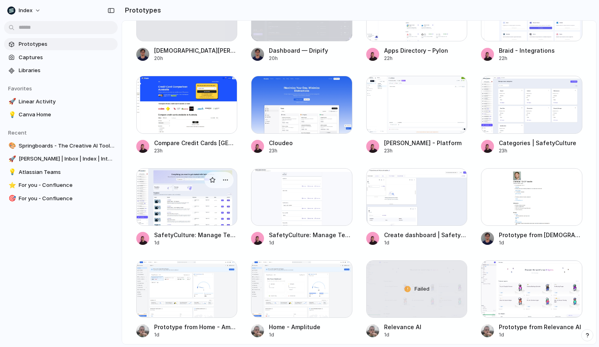
scroll to position [893, 0]
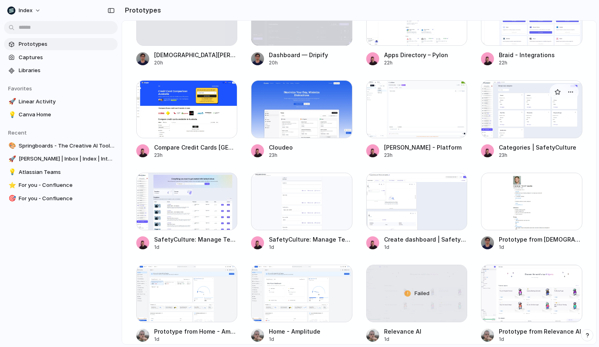
click at [543, 110] on div at bounding box center [531, 109] width 101 height 58
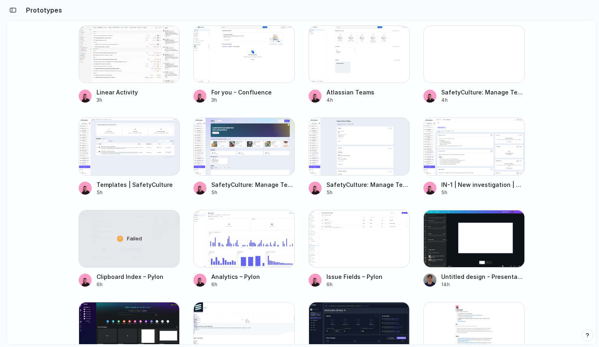
scroll to position [0, 0]
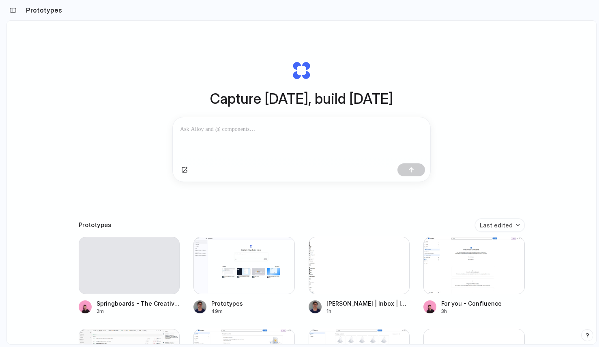
click at [54, 164] on div "Capture today, build tomorrow Clone web app Clone screenshot Start from existin…" at bounding box center [301, 204] width 589 height 366
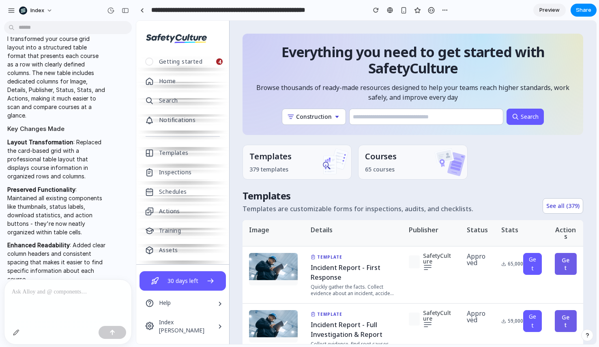
drag, startPoint x: 221, startPoint y: 37, endPoint x: 114, endPoint y: 37, distance: 107.4
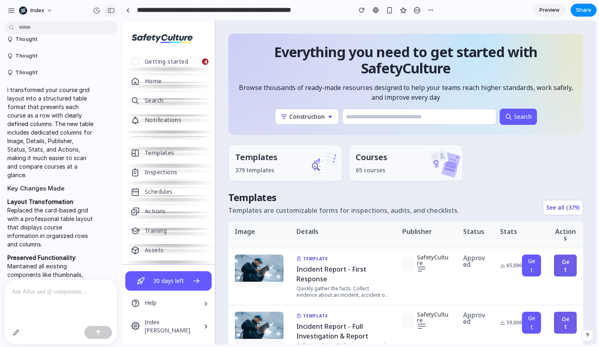
click at [114, 8] on div "button" at bounding box center [110, 11] width 7 height 6
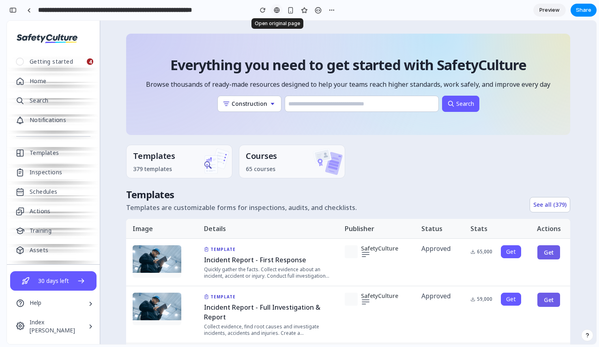
click at [276, 13] on div at bounding box center [277, 10] width 6 height 6
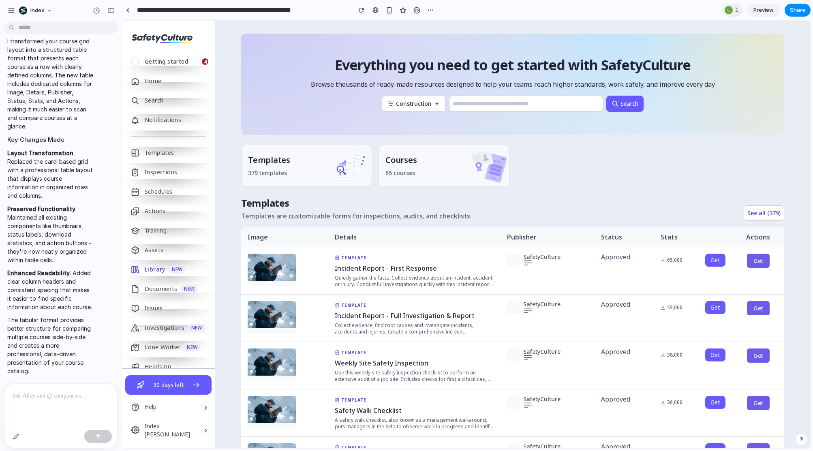
scroll to position [992, 0]
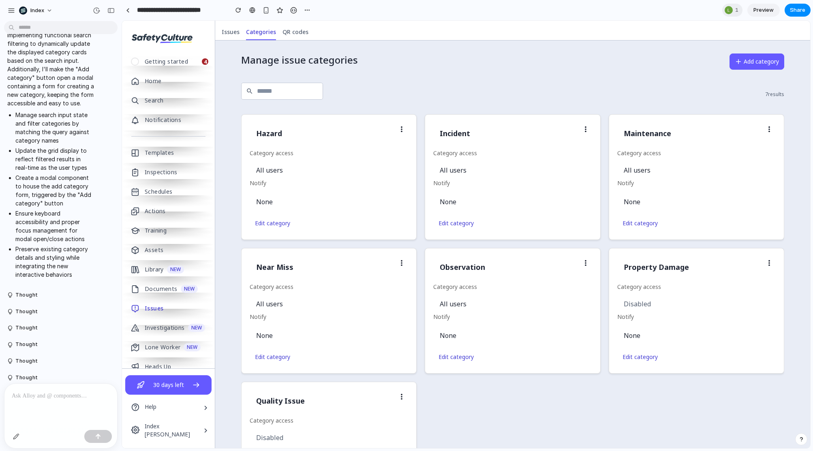
scroll to position [1952, 0]
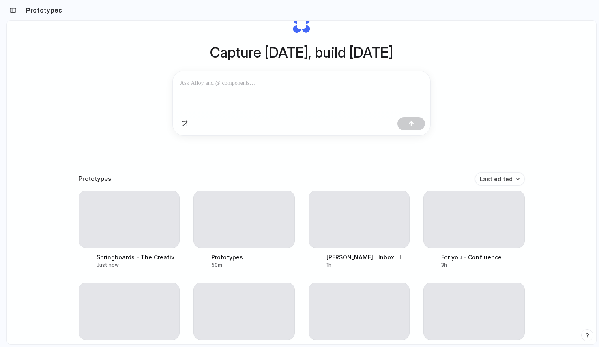
scroll to position [67, 0]
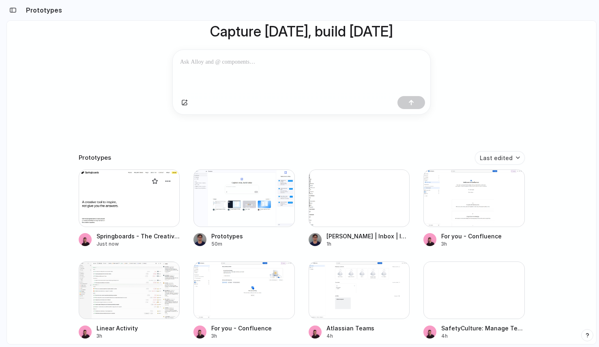
click at [104, 201] on div at bounding box center [129, 198] width 101 height 58
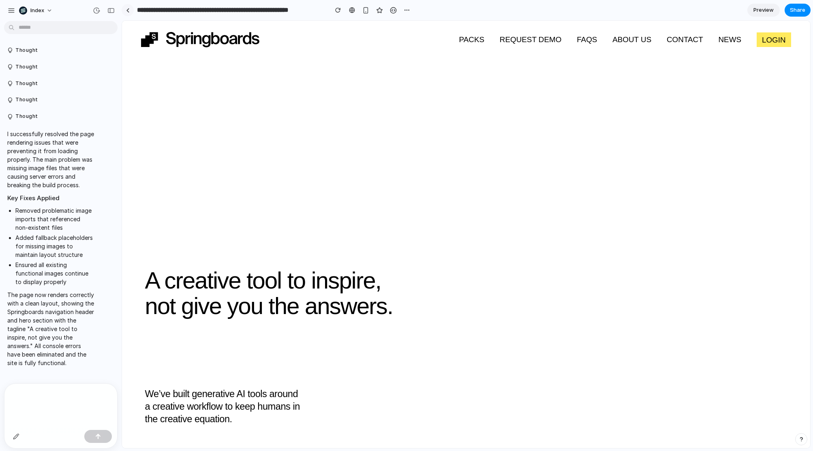
click at [127, 8] on link at bounding box center [128, 10] width 12 height 12
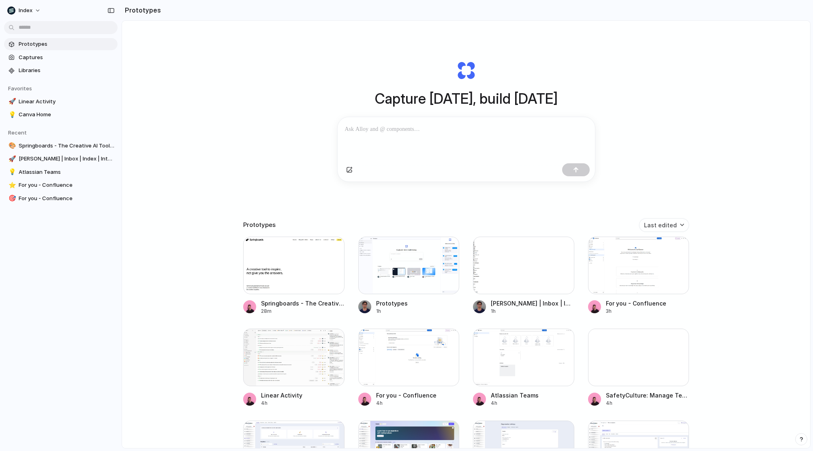
click at [392, 52] on div "Capture today, build tomorrow Clone web app Clone screenshot Start from existin…" at bounding box center [466, 121] width 324 height 182
click at [254, 135] on div "Capture today, build tomorrow Clone web app Clone screenshot Start from existin…" at bounding box center [466, 256] width 688 height 471
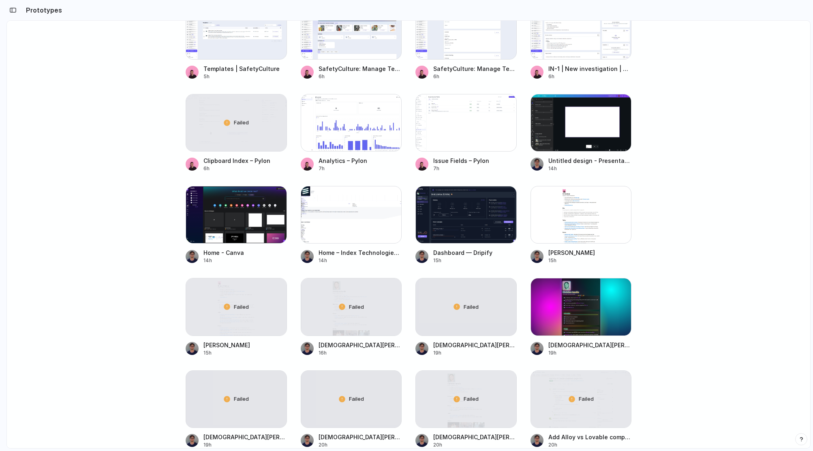
scroll to position [838, 0]
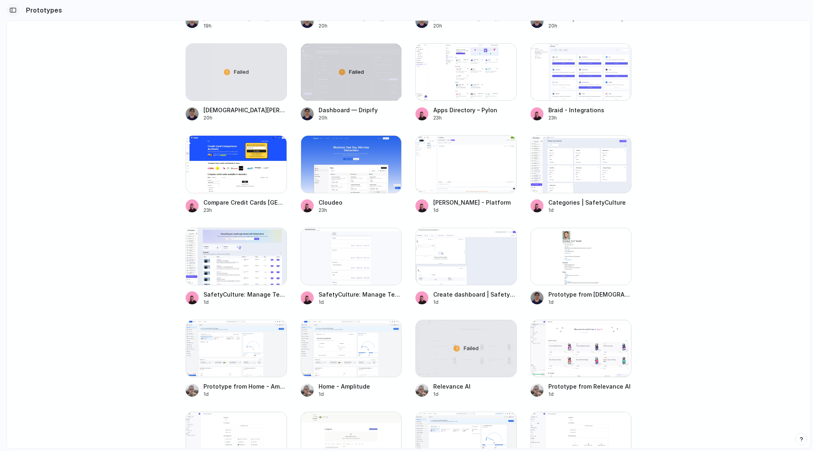
click at [11, 9] on div "button" at bounding box center [12, 10] width 7 height 6
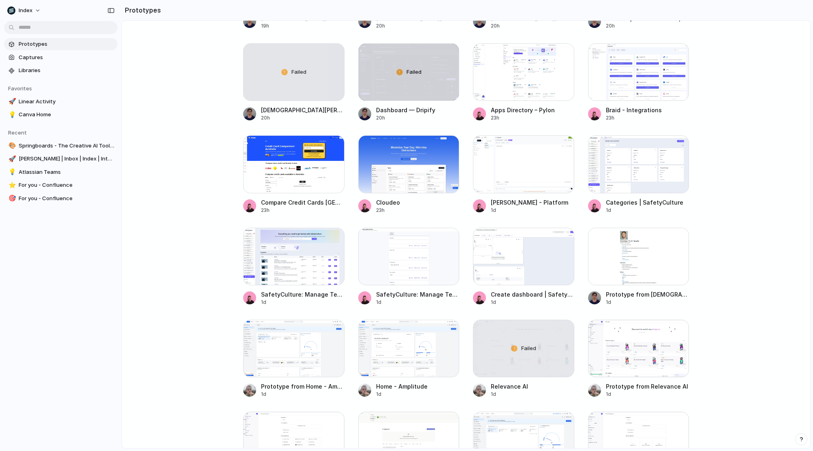
click at [152, 115] on main "Capture [DATE], build [DATE] Clone web app Clone screenshot Start from existing…" at bounding box center [466, 234] width 689 height 428
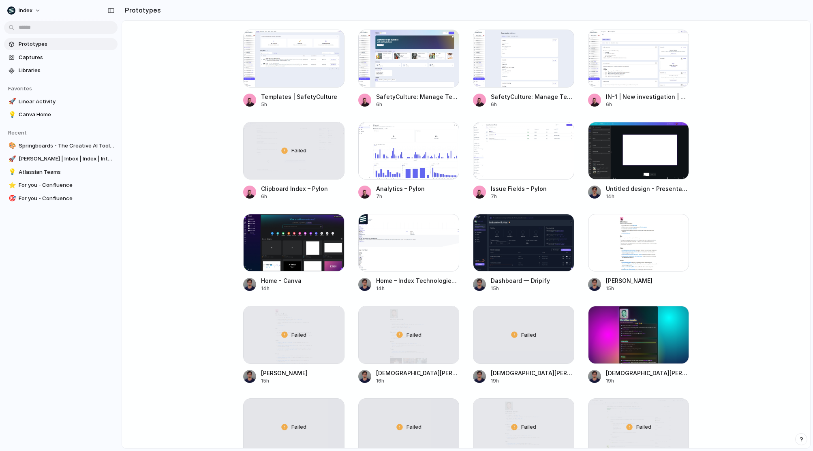
scroll to position [0, 0]
